Goal: Task Accomplishment & Management: Use online tool/utility

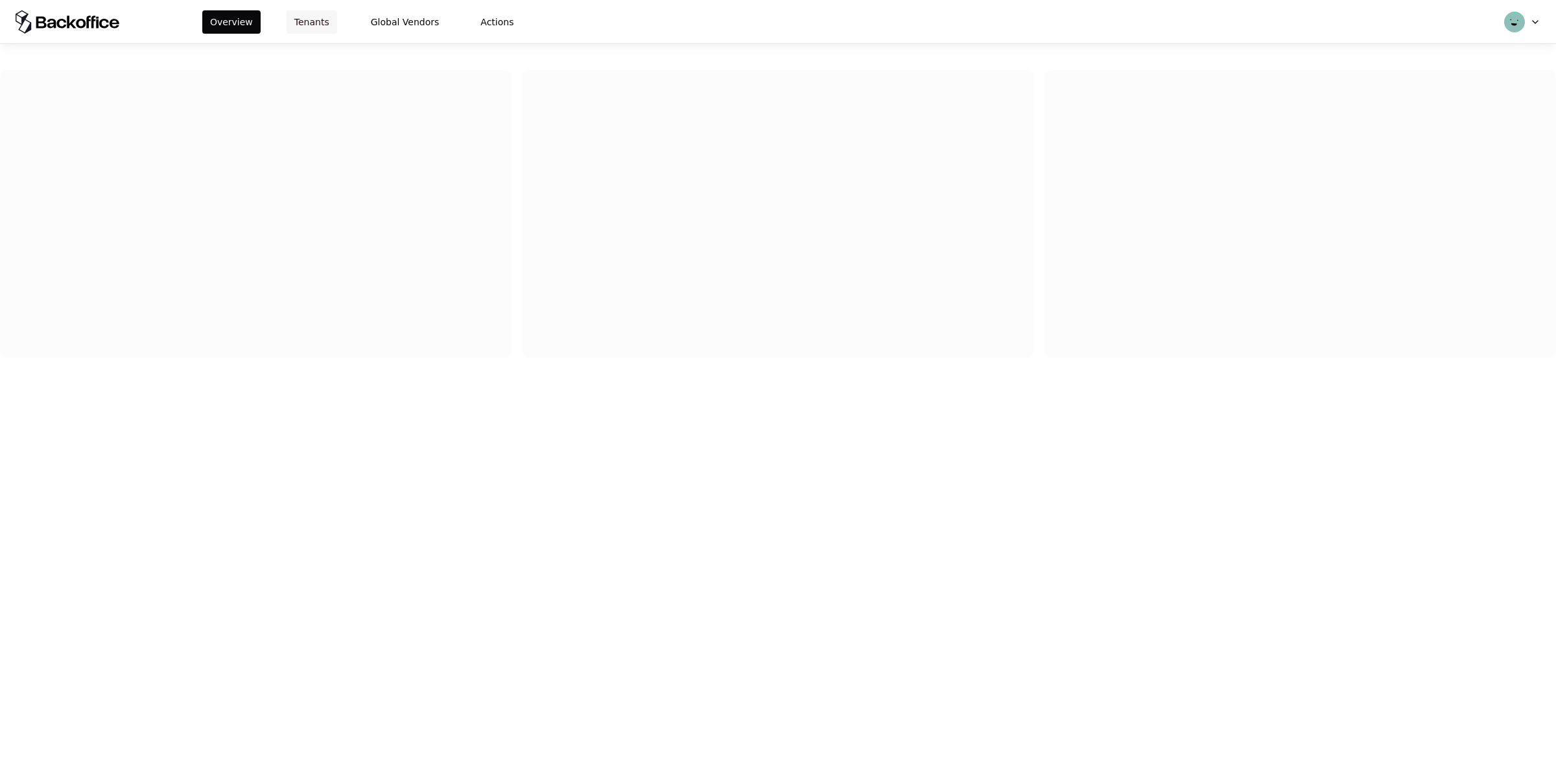
click at [303, 19] on button "Tenants" at bounding box center [312, 22] width 50 height 23
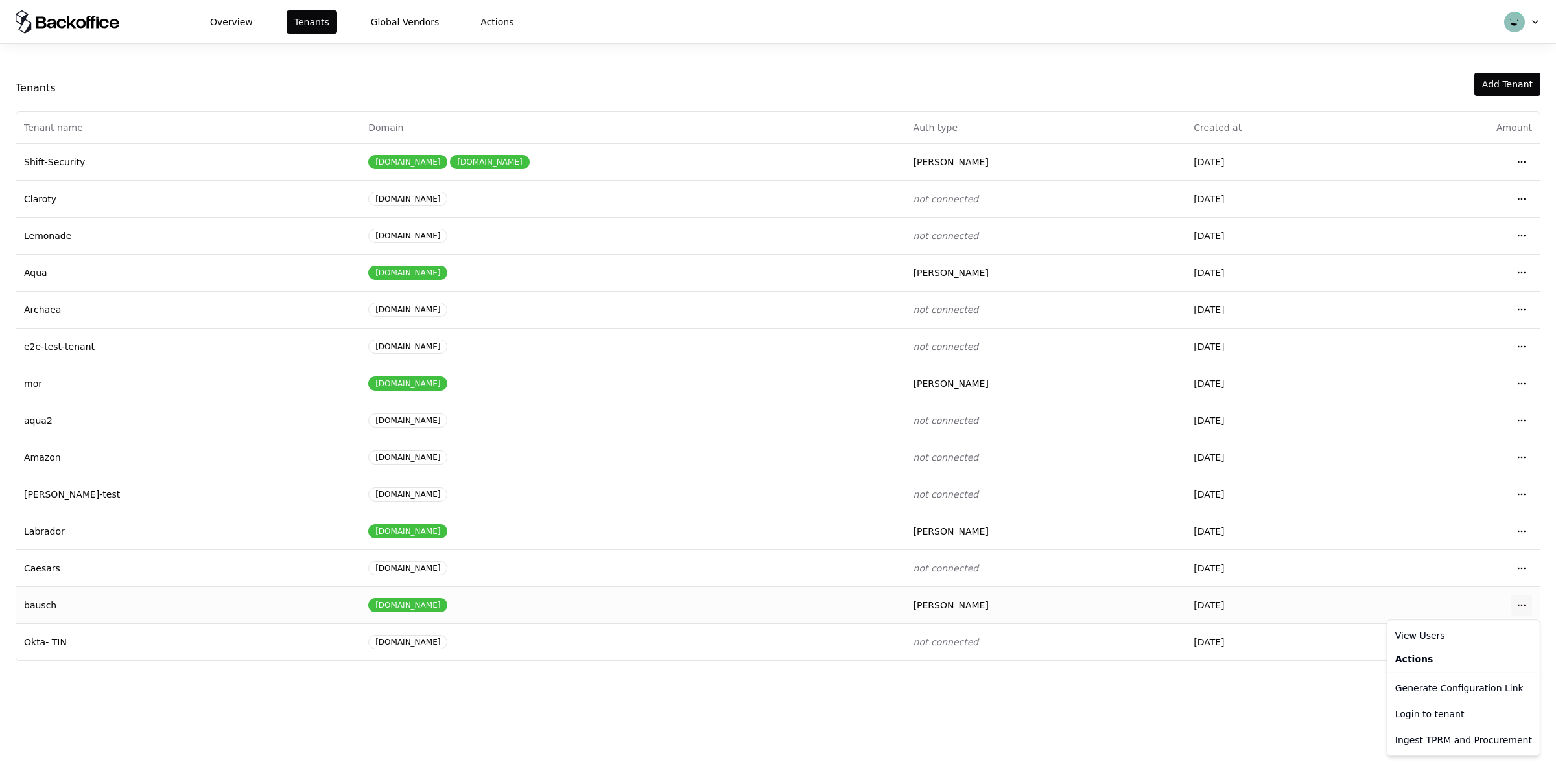
click at [1521, 603] on html "Overview Tenants Global Vendors Actions Tenants Add Tenant Tenant name Domain A…" at bounding box center [778, 392] width 1556 height 784
click at [1411, 718] on div "Login to tenant" at bounding box center [1463, 714] width 147 height 26
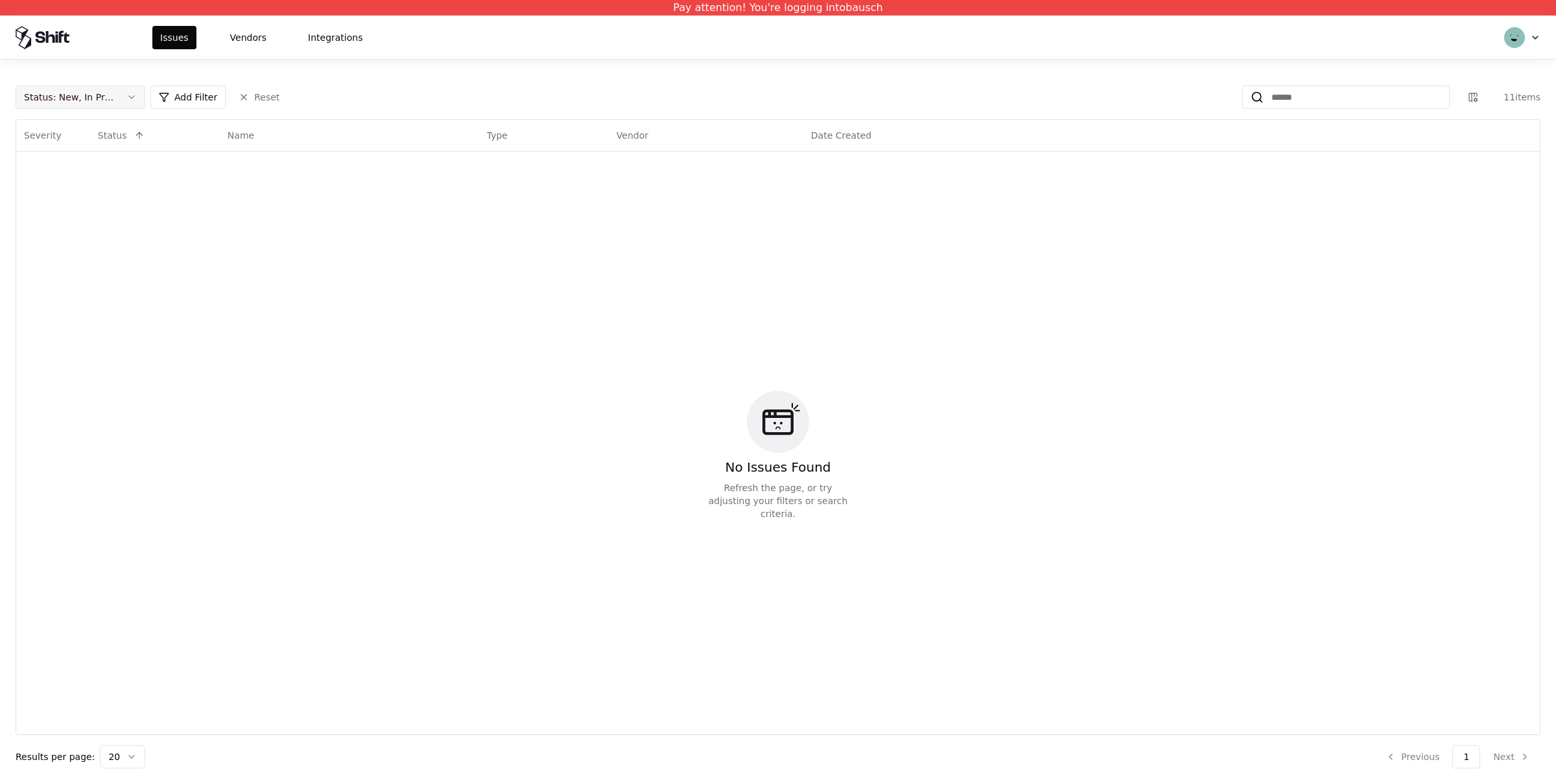
click at [107, 98] on div "Status : New, In Progress" at bounding box center [70, 97] width 92 height 13
click at [74, 233] on div "Draft" at bounding box center [81, 226] width 123 height 26
